Goal: Task Accomplishment & Management: Complete application form

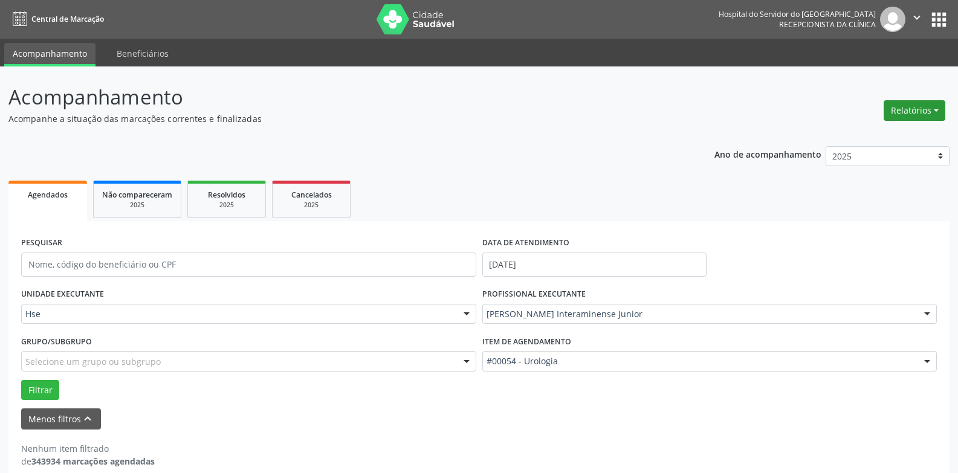
click at [903, 112] on button "Relatórios" at bounding box center [915, 110] width 62 height 21
click at [863, 135] on link "Agendamentos" at bounding box center [881, 136] width 130 height 17
select select "9"
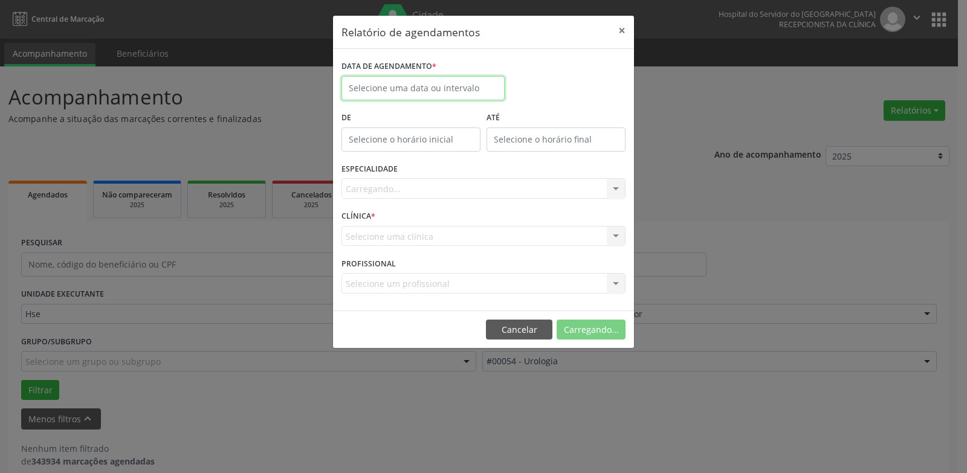
click at [432, 84] on input "text" at bounding box center [423, 88] width 163 height 24
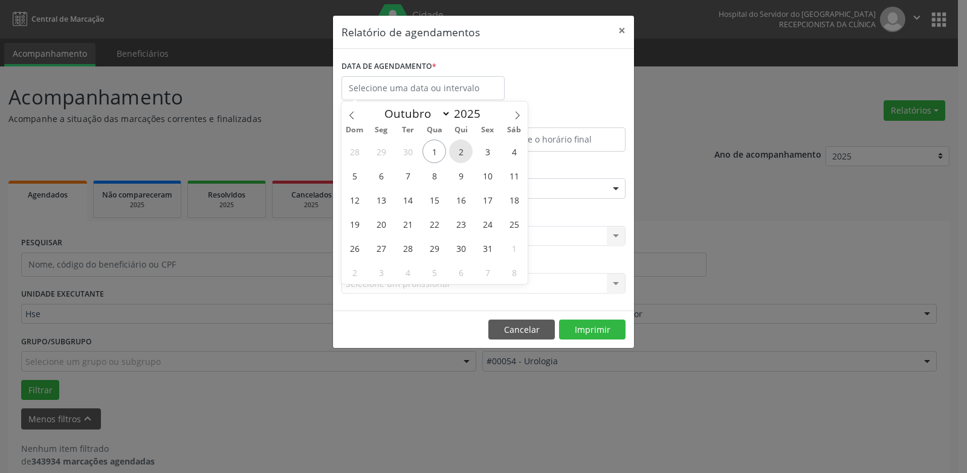
click at [458, 149] on span "2" at bounding box center [461, 152] width 24 height 24
type input "[DATE]"
click at [458, 149] on span "2" at bounding box center [461, 152] width 24 height 24
type input "12:00"
click at [458, 149] on body "Central de Marcação Hospital do Servidor do [GEOGRAPHIC_DATA] Recepcionista da …" at bounding box center [483, 236] width 967 height 473
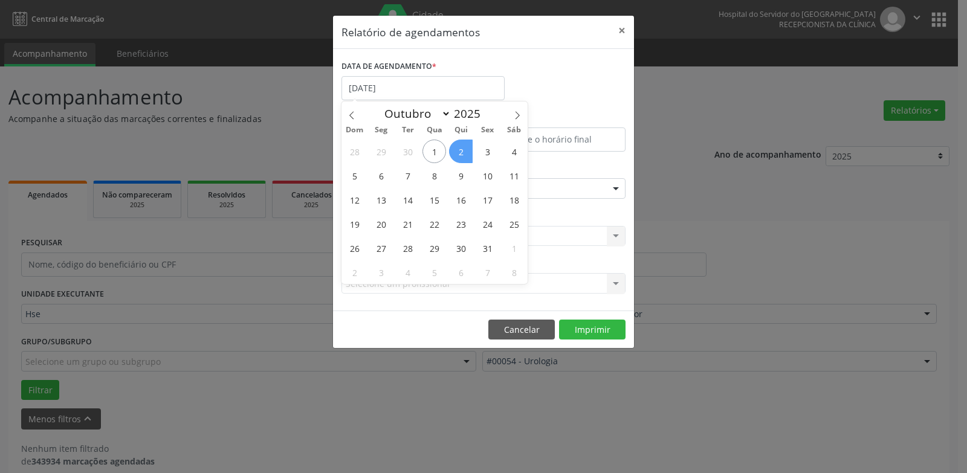
select select "9"
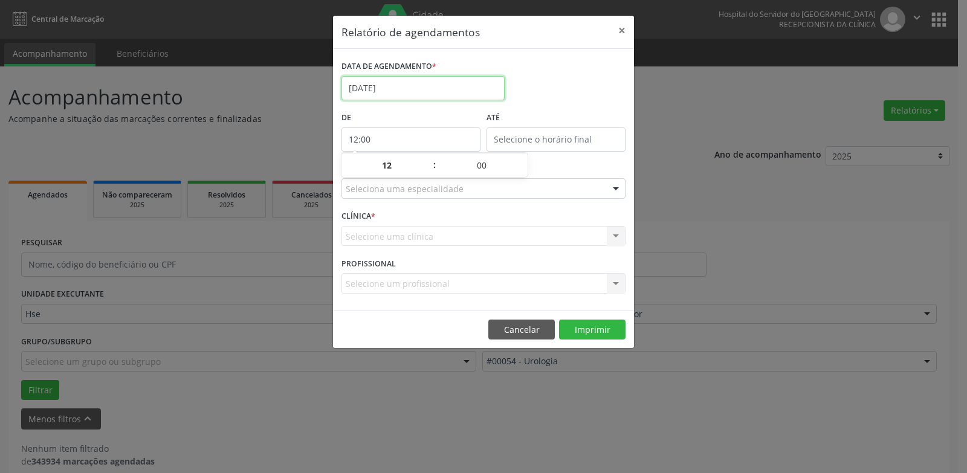
click at [392, 85] on input "[DATE]" at bounding box center [423, 88] width 163 height 24
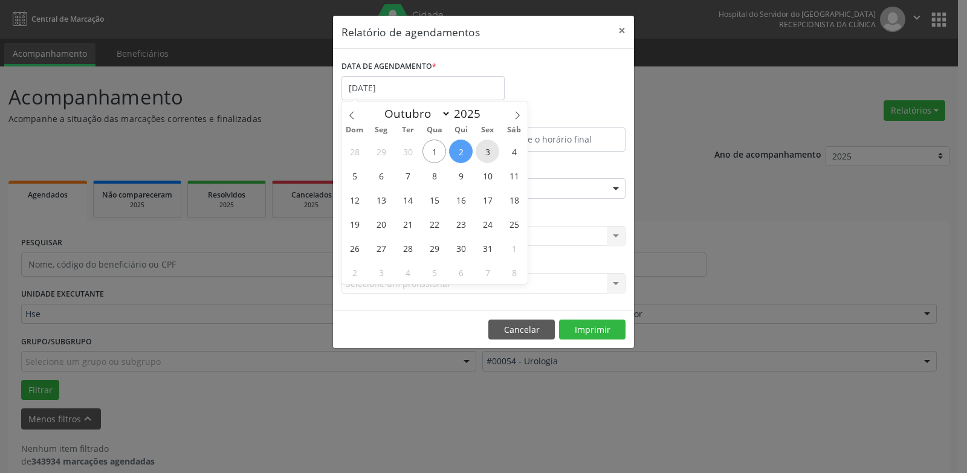
click at [489, 151] on span "3" at bounding box center [488, 152] width 24 height 24
type input "[DATE]"
click at [489, 151] on span "3" at bounding box center [488, 152] width 24 height 24
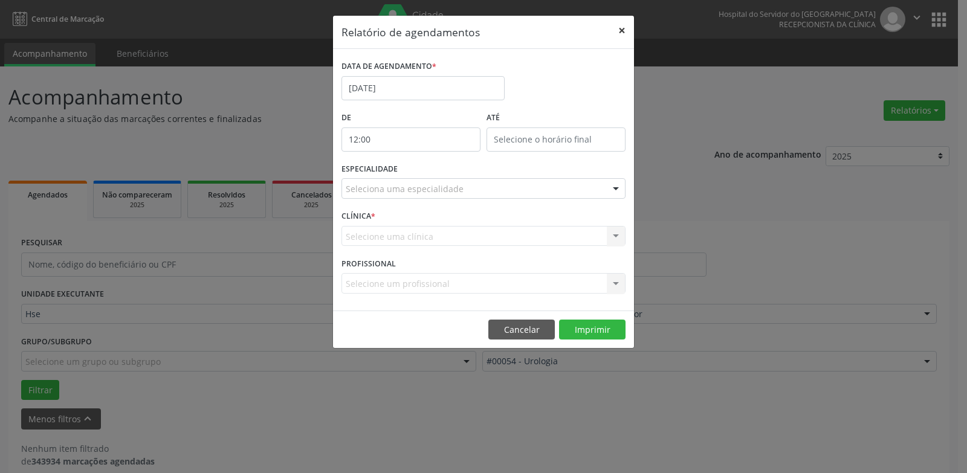
click at [622, 31] on button "×" at bounding box center [622, 31] width 24 height 30
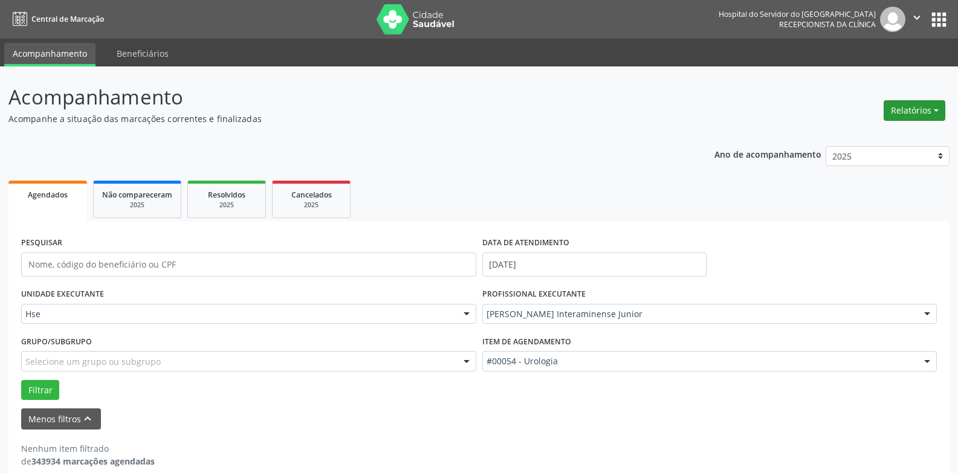
drag, startPoint x: 902, startPoint y: 122, endPoint x: 904, endPoint y: 111, distance: 11.0
click at [903, 120] on div "Relatórios Agendamentos Procedimentos realizados" at bounding box center [915, 110] width 70 height 29
click at [904, 111] on button "Relatórios" at bounding box center [915, 110] width 62 height 21
click at [876, 138] on link "Agendamentos" at bounding box center [881, 136] width 130 height 17
select select "9"
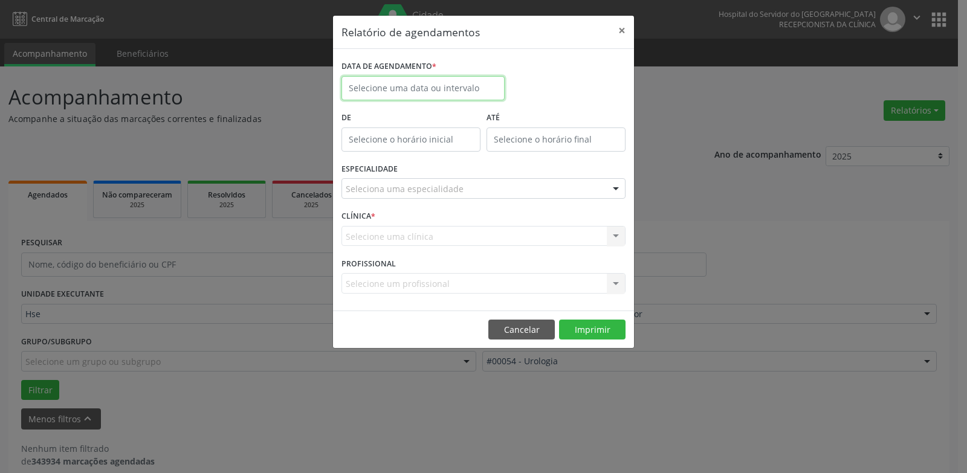
click at [404, 82] on input "text" at bounding box center [423, 88] width 163 height 24
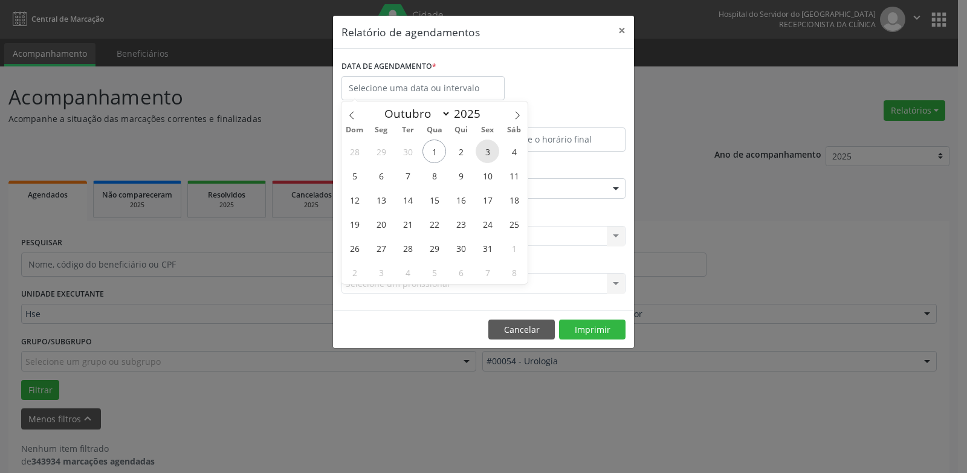
click at [488, 152] on span "3" at bounding box center [488, 152] width 24 height 24
type input "[DATE]"
click at [488, 152] on span "3" at bounding box center [488, 152] width 24 height 24
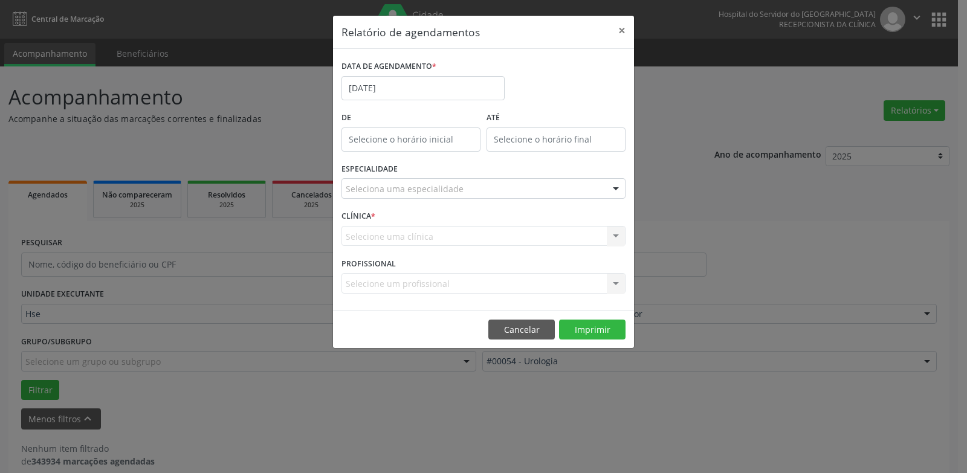
click at [492, 186] on div "Seleciona uma especialidade" at bounding box center [484, 188] width 284 height 21
click at [494, 176] on div "ESPECIALIDADE Seleciona uma especialidade Nenhum resultado encontrado para: " "…" at bounding box center [484, 183] width 290 height 47
click at [499, 186] on div "Seleciona uma especialidade" at bounding box center [484, 188] width 284 height 21
click at [498, 189] on input "text" at bounding box center [473, 195] width 255 height 24
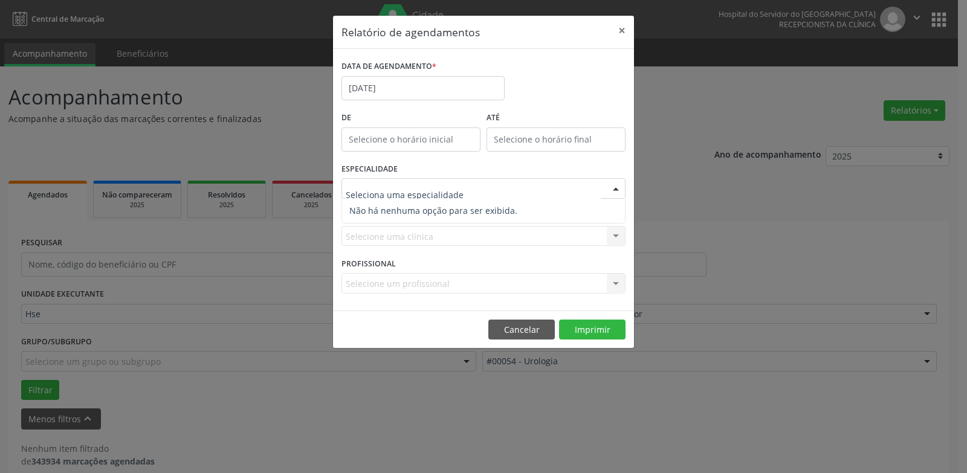
click at [496, 174] on div "ESPECIALIDADE Nenhum resultado encontrado para: " " Não há nenhuma opção para s…" at bounding box center [484, 183] width 290 height 47
click at [432, 238] on div "Selecione uma clínica Nenhum resultado encontrado para: " " Não há nenhuma opçã…" at bounding box center [484, 236] width 284 height 21
click at [507, 183] on div at bounding box center [484, 188] width 284 height 21
click at [479, 218] on span "Não há nenhuma opção para ser exibida." at bounding box center [483, 211] width 283 height 24
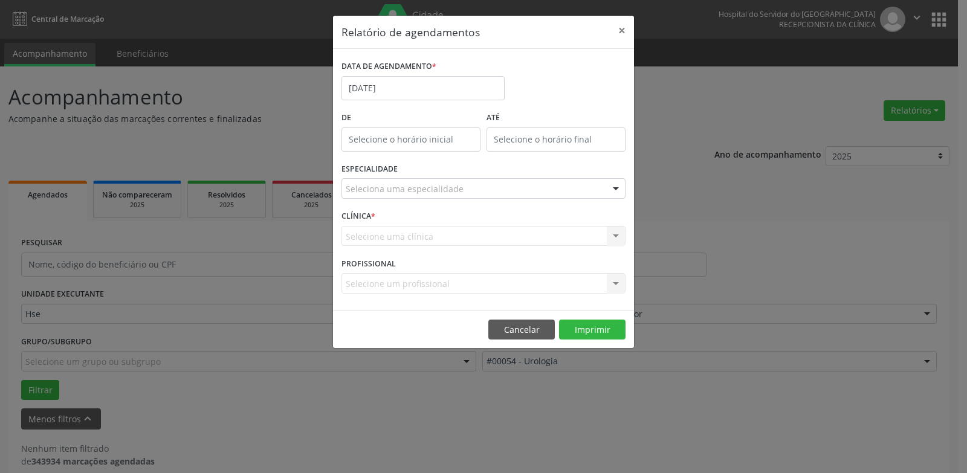
click at [620, 189] on div at bounding box center [616, 189] width 18 height 21
click at [613, 189] on div at bounding box center [616, 189] width 18 height 21
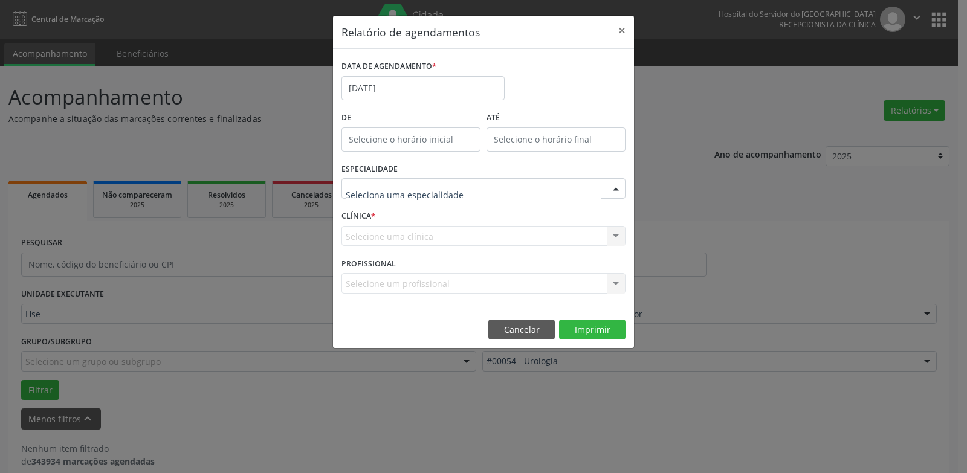
click at [613, 189] on div at bounding box center [616, 189] width 18 height 21
click at [625, 30] on button "×" at bounding box center [622, 31] width 24 height 30
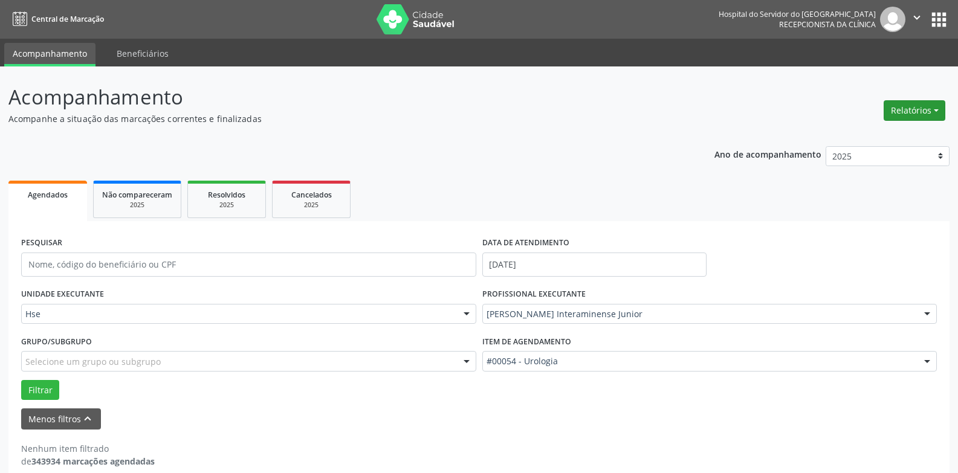
click at [910, 114] on button "Relatórios" at bounding box center [915, 110] width 62 height 21
click at [869, 136] on link "Agendamentos" at bounding box center [881, 136] width 130 height 17
select select "9"
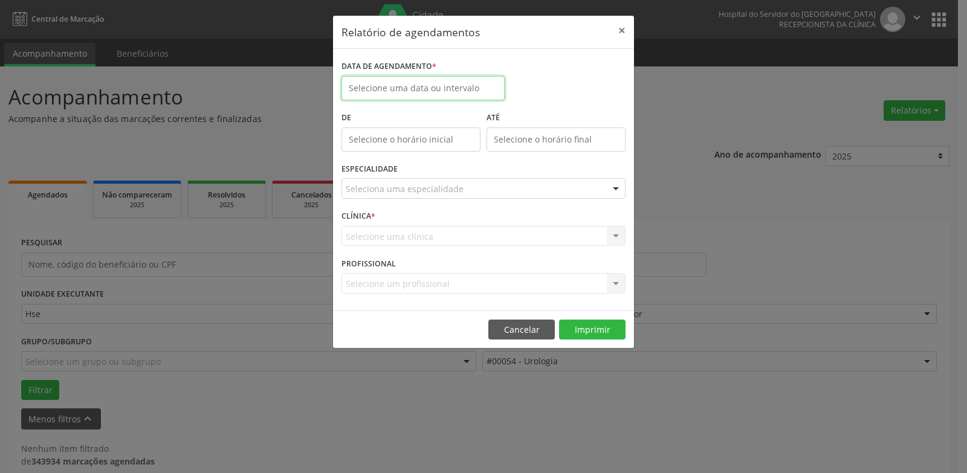
click at [392, 85] on input "text" at bounding box center [423, 88] width 163 height 24
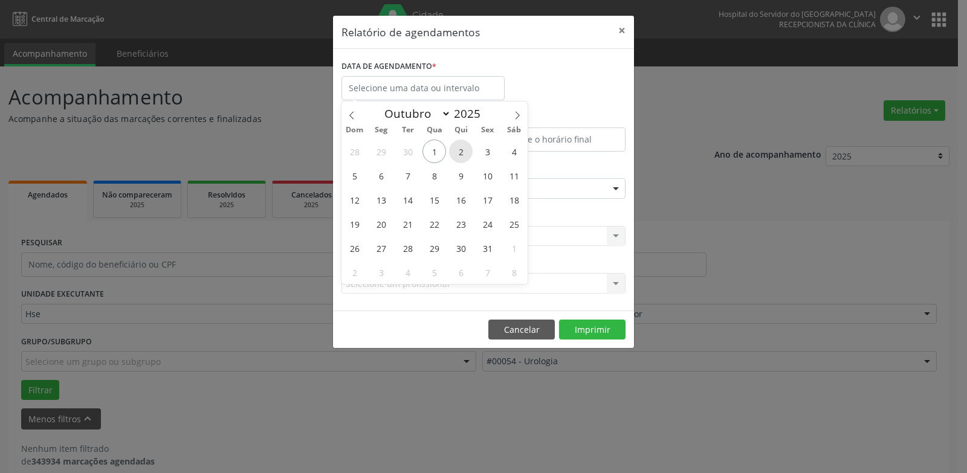
click at [465, 152] on span "2" at bounding box center [461, 152] width 24 height 24
type input "[DATE]"
click at [465, 152] on span "2" at bounding box center [461, 152] width 24 height 24
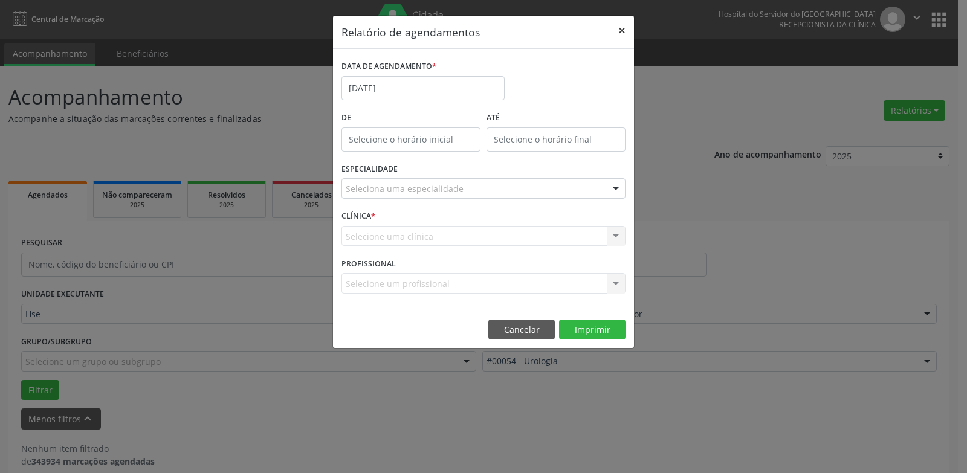
click at [620, 24] on button "×" at bounding box center [622, 31] width 24 height 30
